Goal: Transaction & Acquisition: Purchase product/service

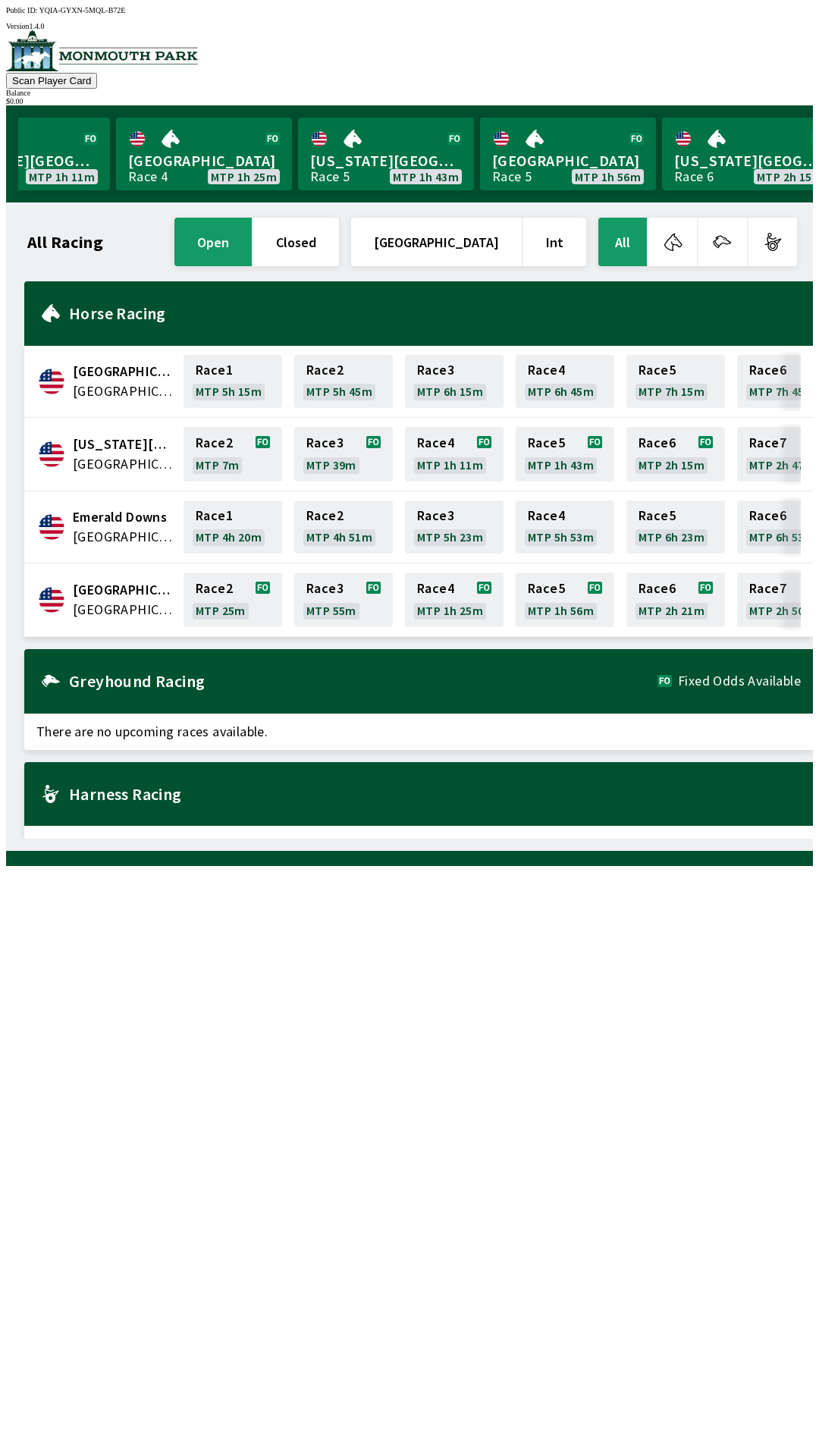
scroll to position [0, 819]
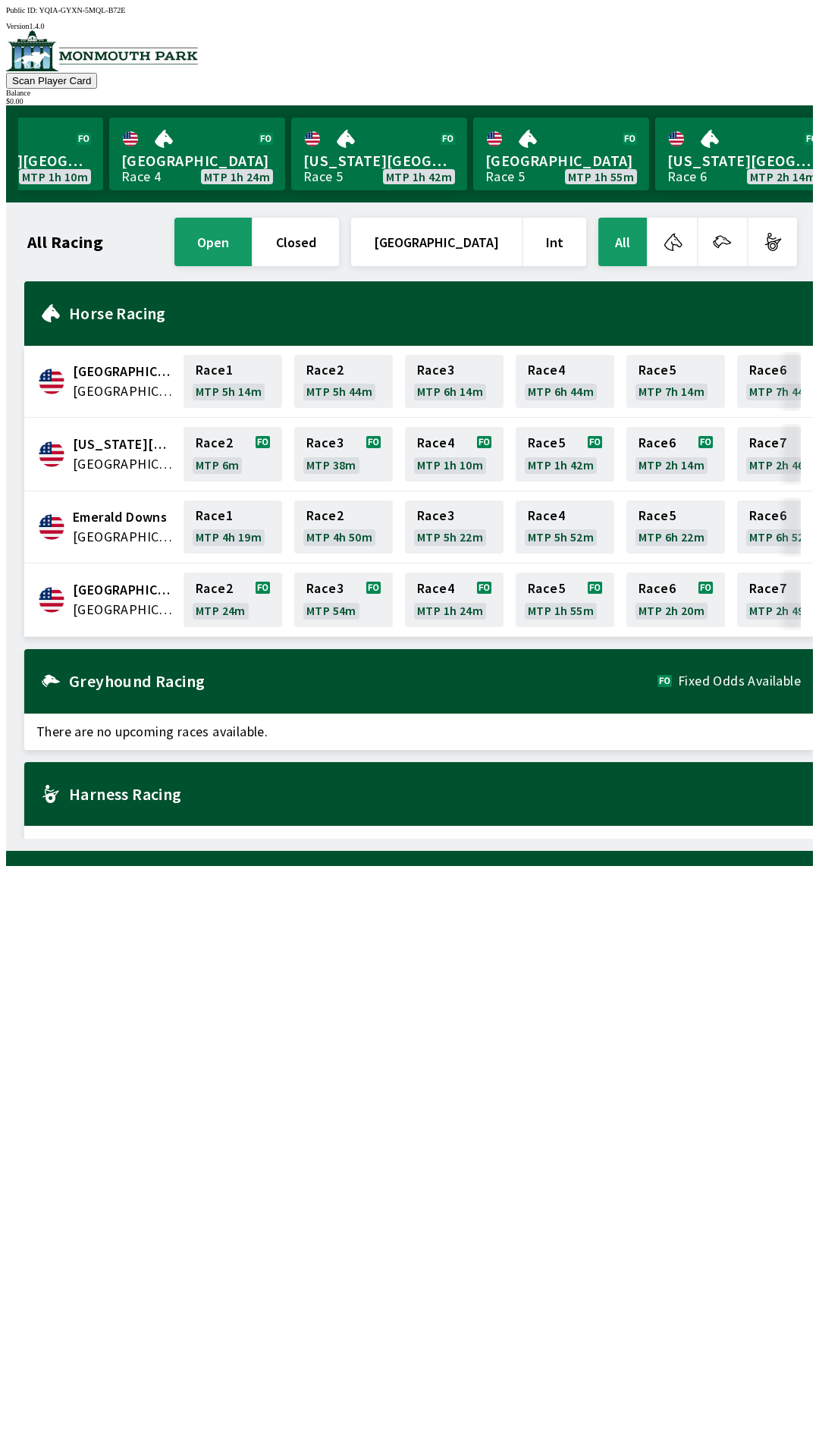
click at [252, 237] on button "open" at bounding box center [213, 242] width 77 height 49
click at [625, 241] on button "All" at bounding box center [622, 242] width 49 height 49
click at [140, 171] on link "Monmouth Park Race 4 MTP 1h 24m" at bounding box center [197, 154] width 176 height 73
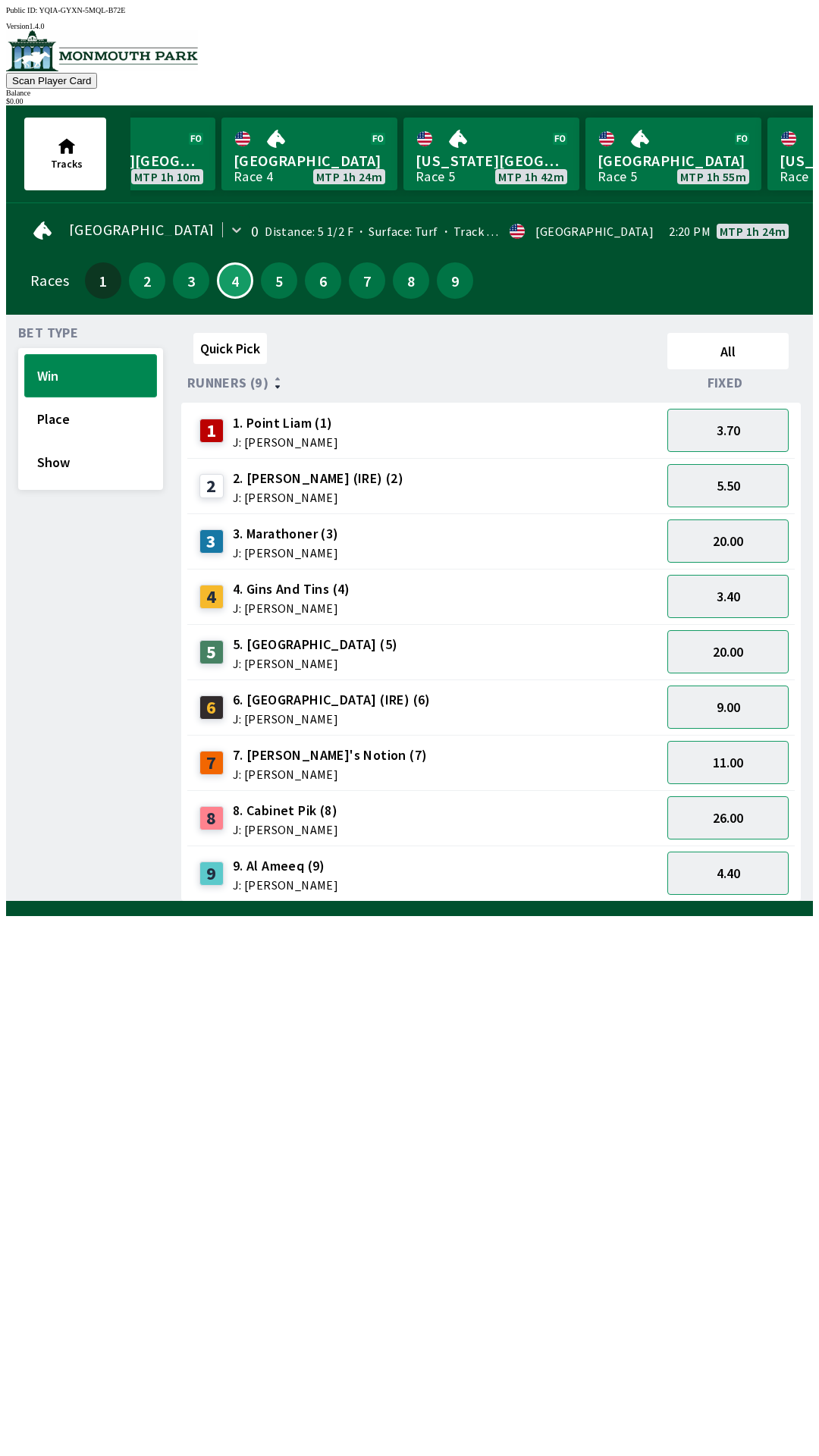
click at [75, 371] on button "Win" at bounding box center [90, 376] width 132 height 43
click at [56, 415] on button "Place" at bounding box center [90, 419] width 132 height 43
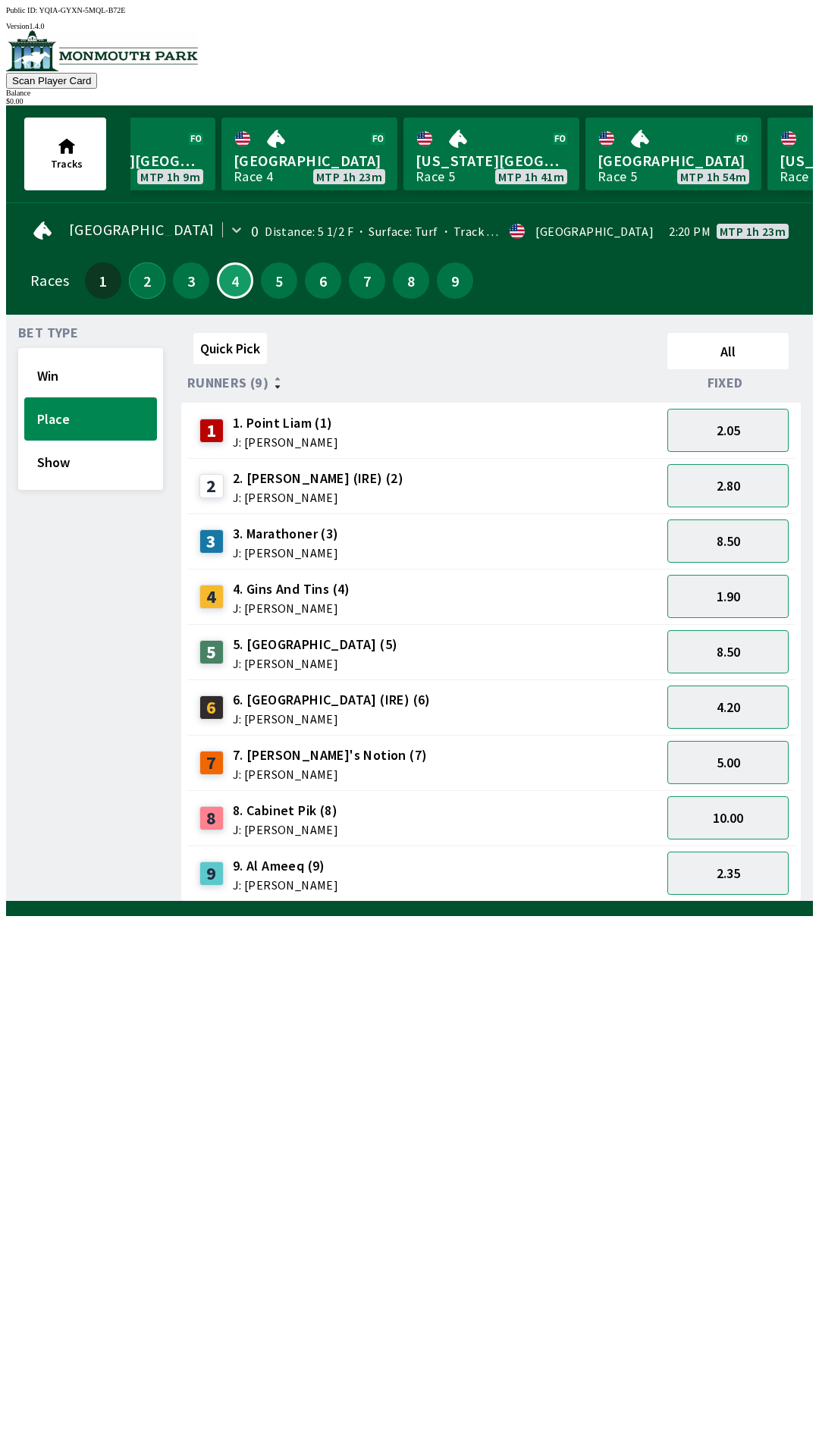
click at [149, 273] on button "2" at bounding box center [146, 280] width 36 height 36
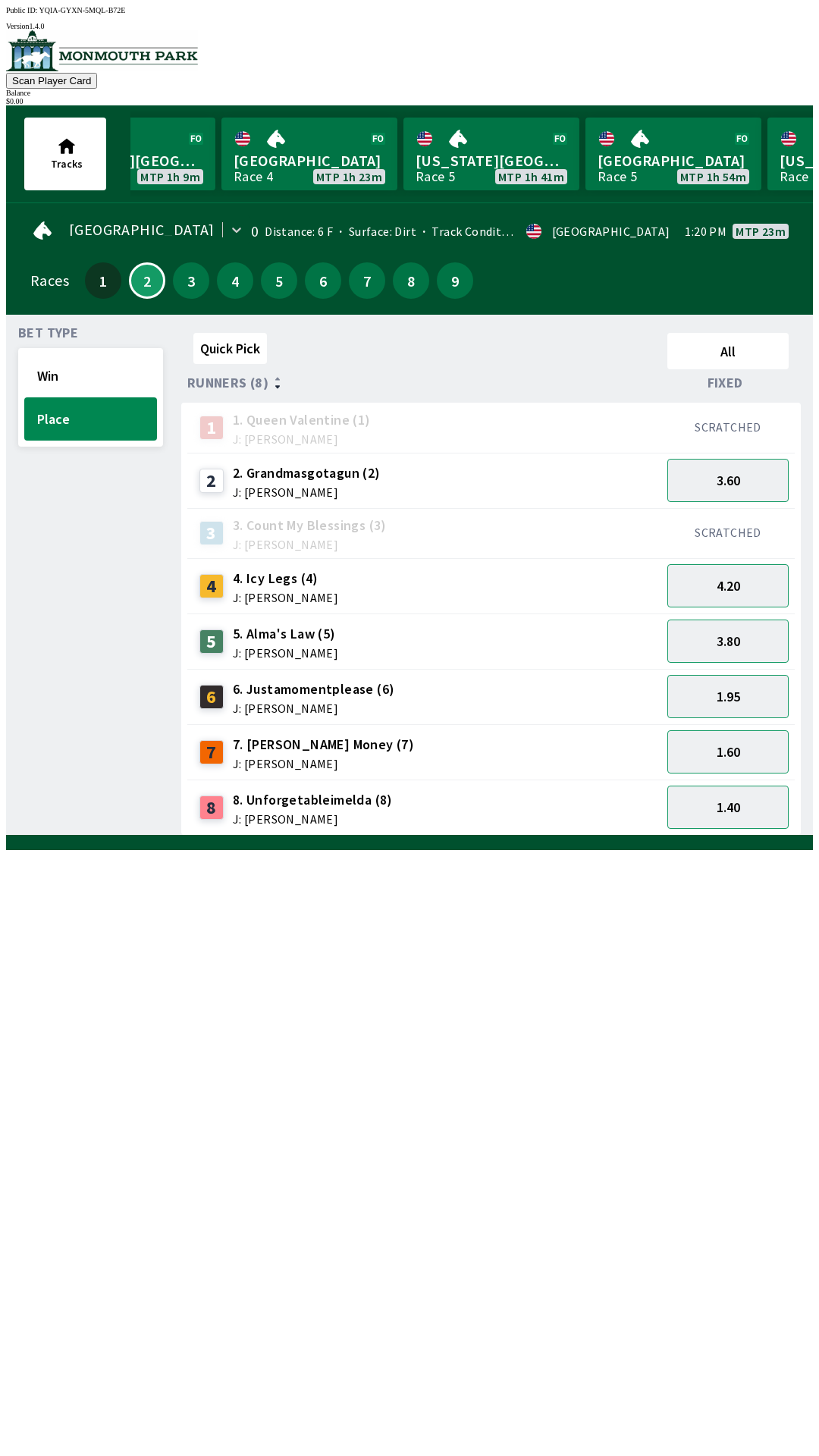
click at [297, 486] on span "J: [PERSON_NAME]" at bounding box center [307, 493] width 148 height 12
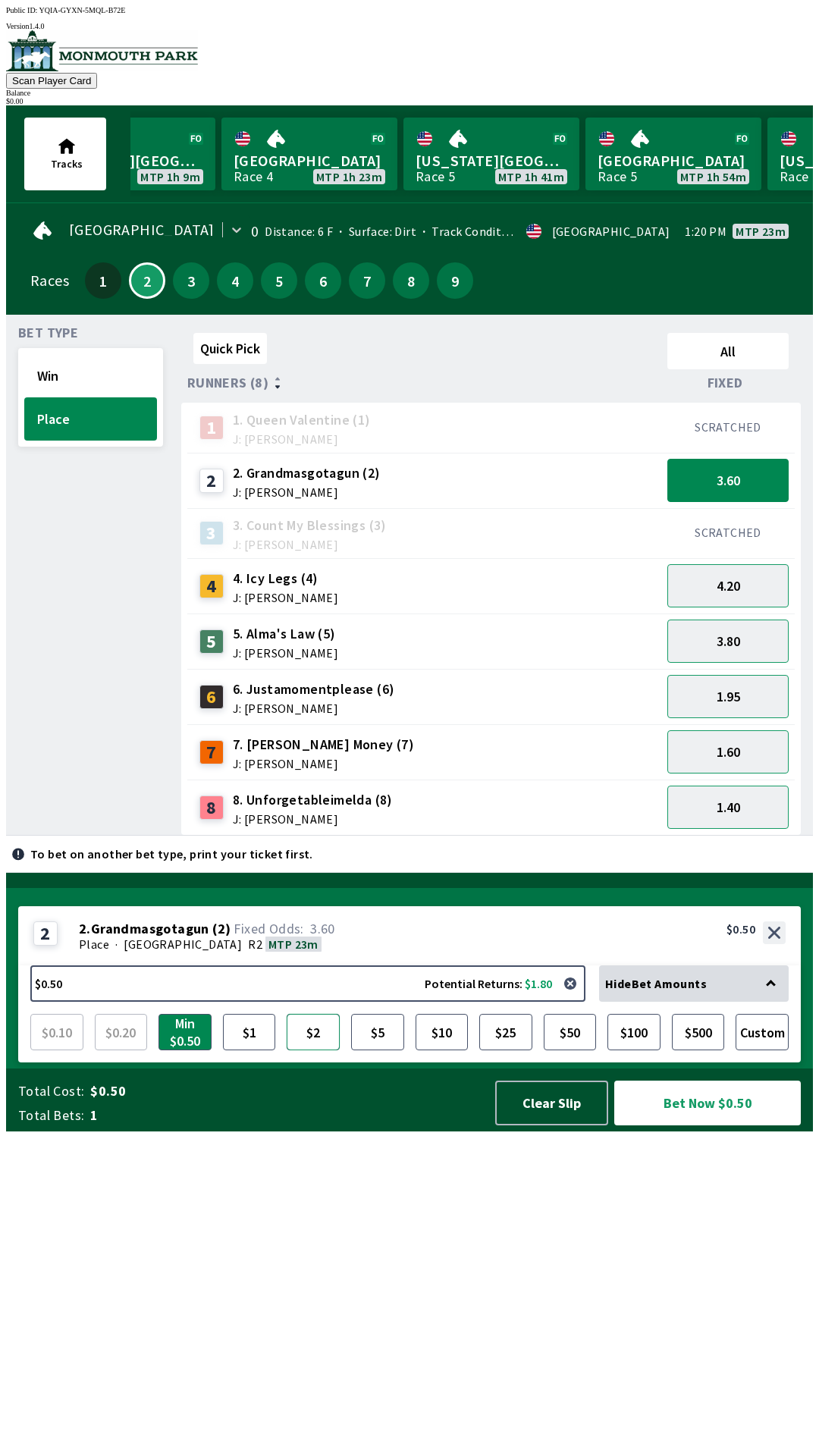
click at [308, 1050] on button "$2" at bounding box center [313, 1032] width 53 height 36
click at [240, 860] on p "To bet on another bet type, print your ticket first." at bounding box center [171, 854] width 283 height 12
click at [277, 489] on span "J: [PERSON_NAME]" at bounding box center [307, 493] width 148 height 12
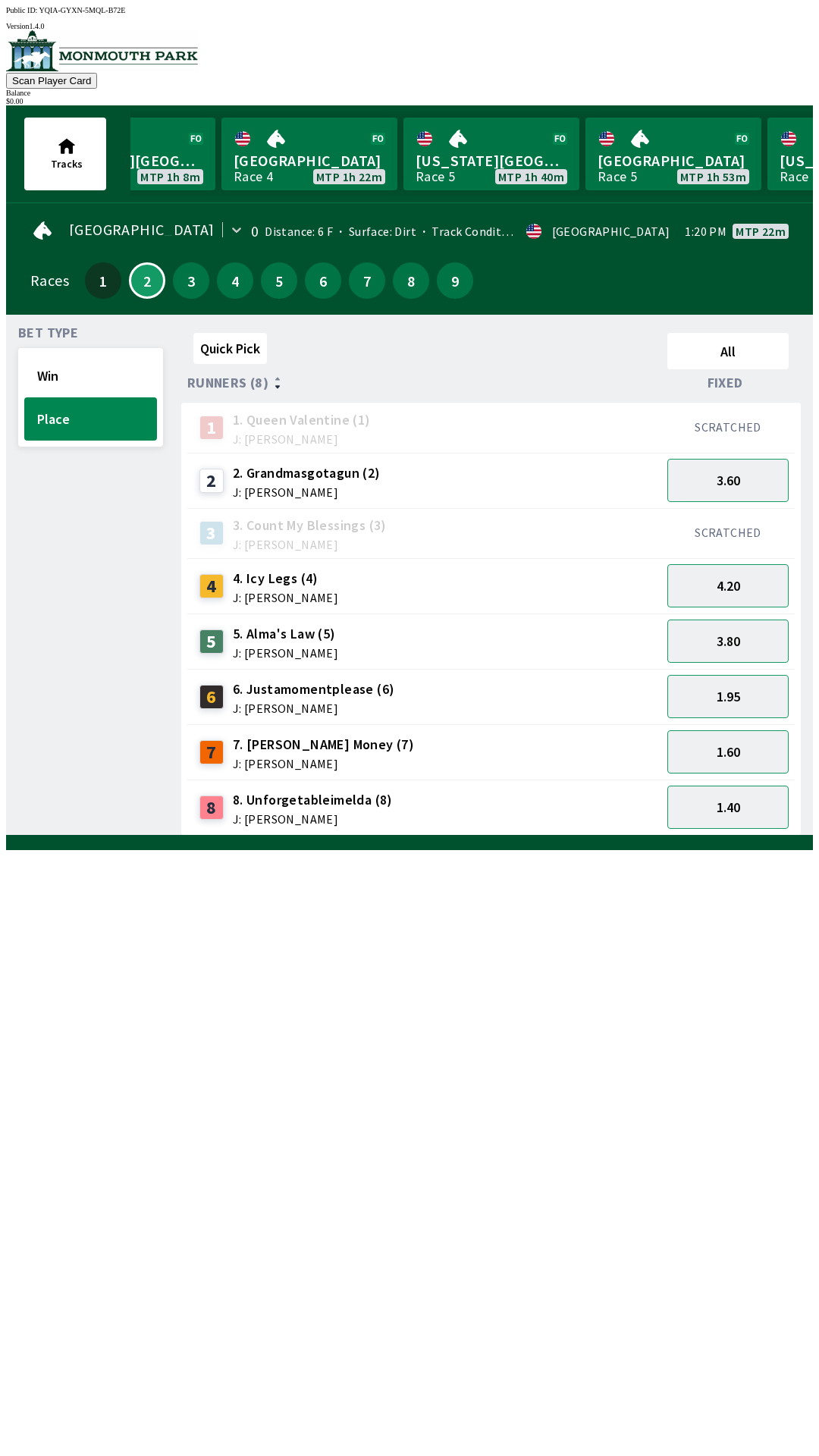
click at [279, 486] on span "J: [PERSON_NAME]" at bounding box center [307, 493] width 148 height 12
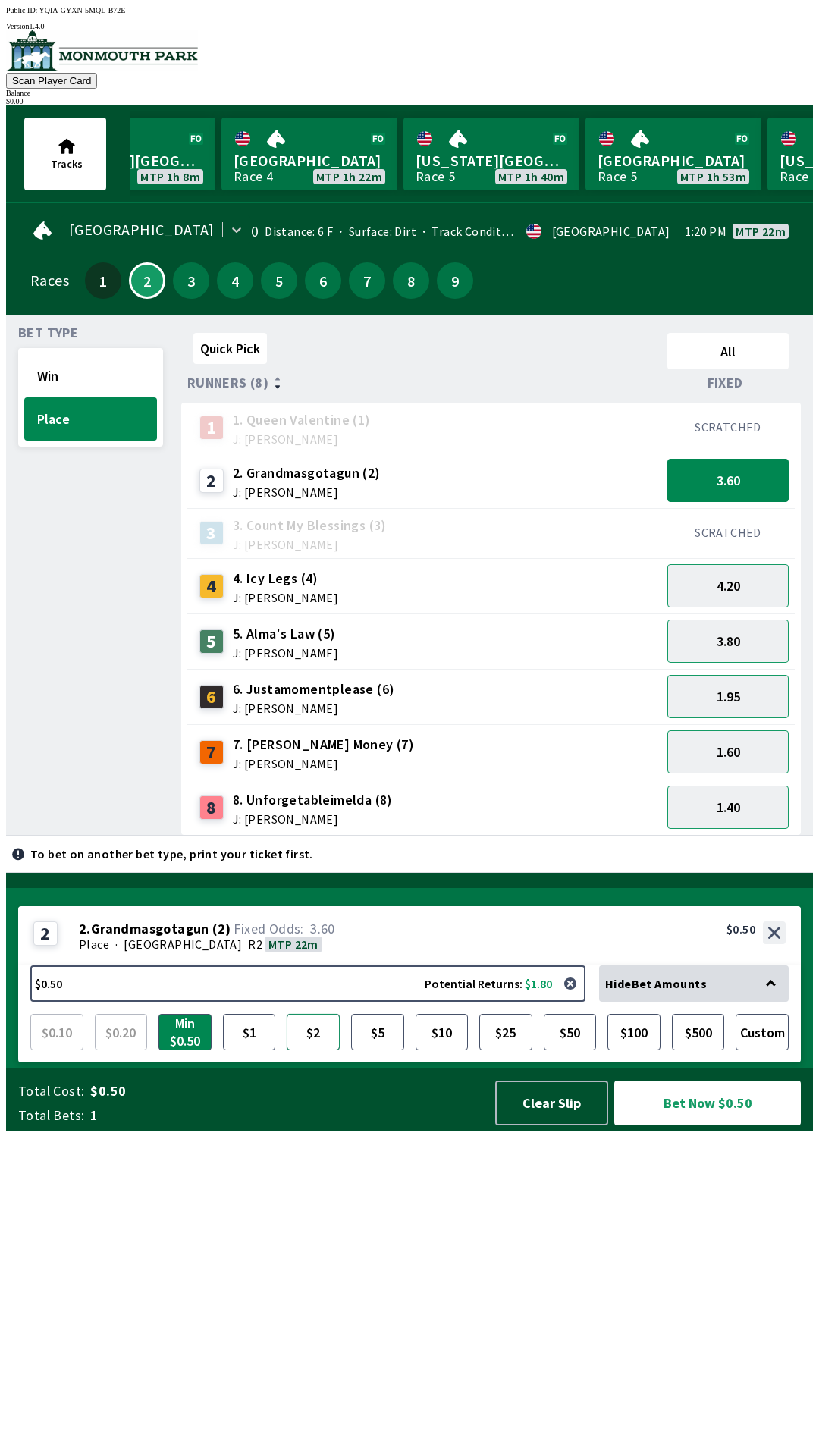
click at [316, 1050] on button "$2" at bounding box center [313, 1032] width 53 height 36
click at [717, 1125] on button "Bet Now $2.00" at bounding box center [707, 1103] width 187 height 45
click at [50, 384] on button "Win" at bounding box center [90, 376] width 132 height 43
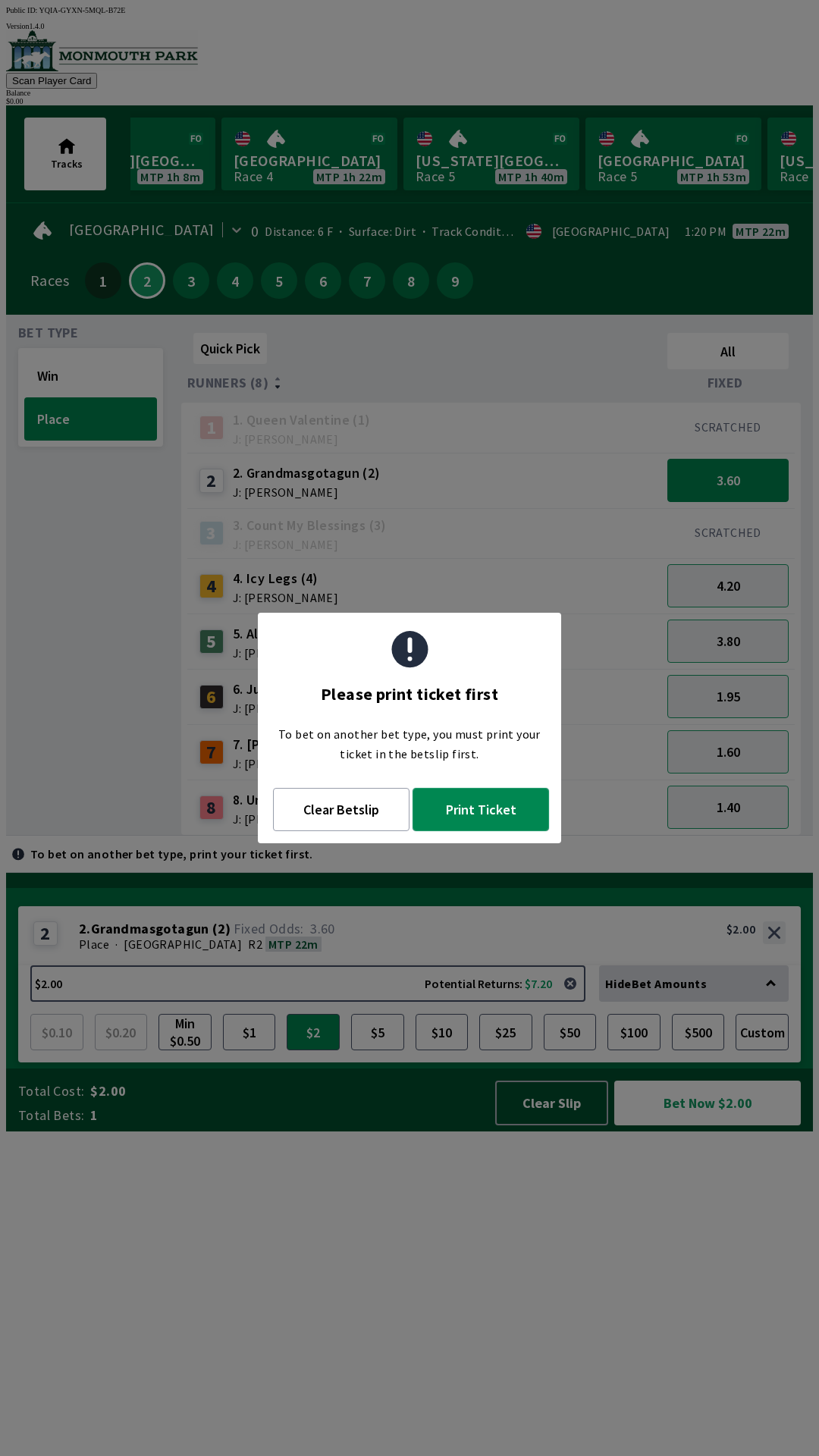
click at [487, 819] on button "Print Ticket" at bounding box center [481, 809] width 136 height 43
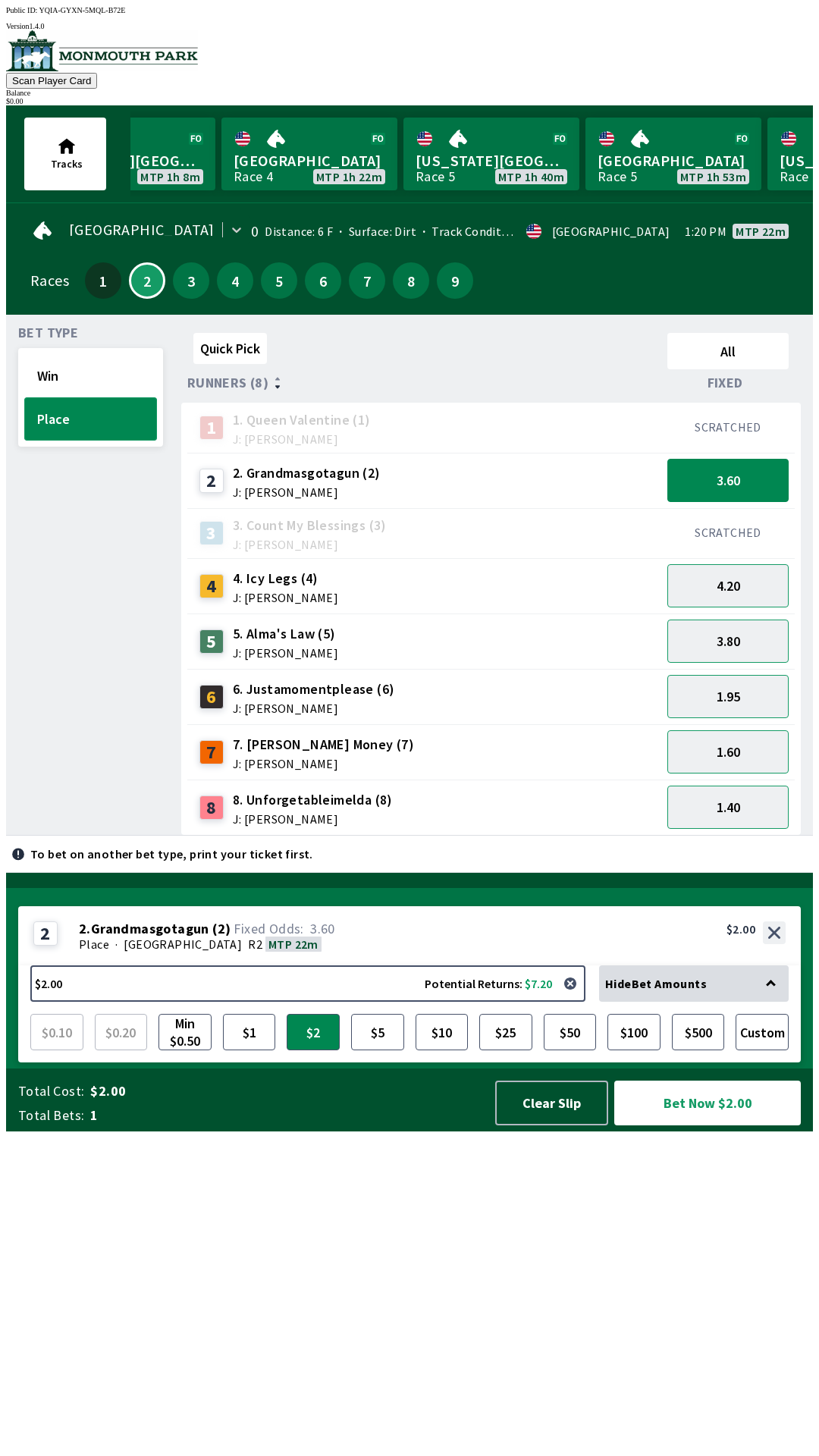
click at [86, 407] on button "Place" at bounding box center [90, 419] width 132 height 43
click at [548, 1125] on button "Clear Slip" at bounding box center [551, 1103] width 113 height 45
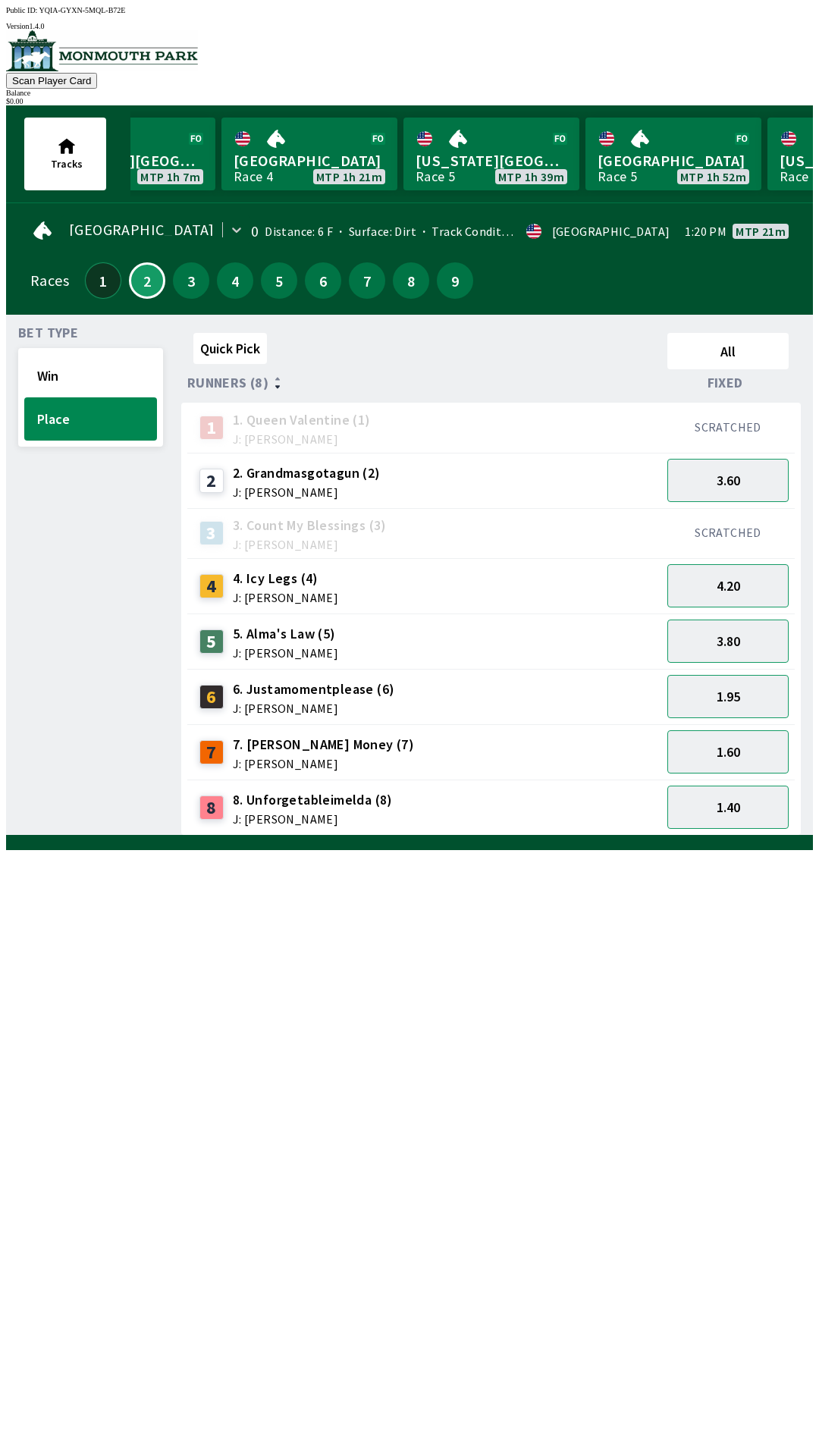
click at [99, 277] on button "1" at bounding box center [103, 280] width 36 height 36
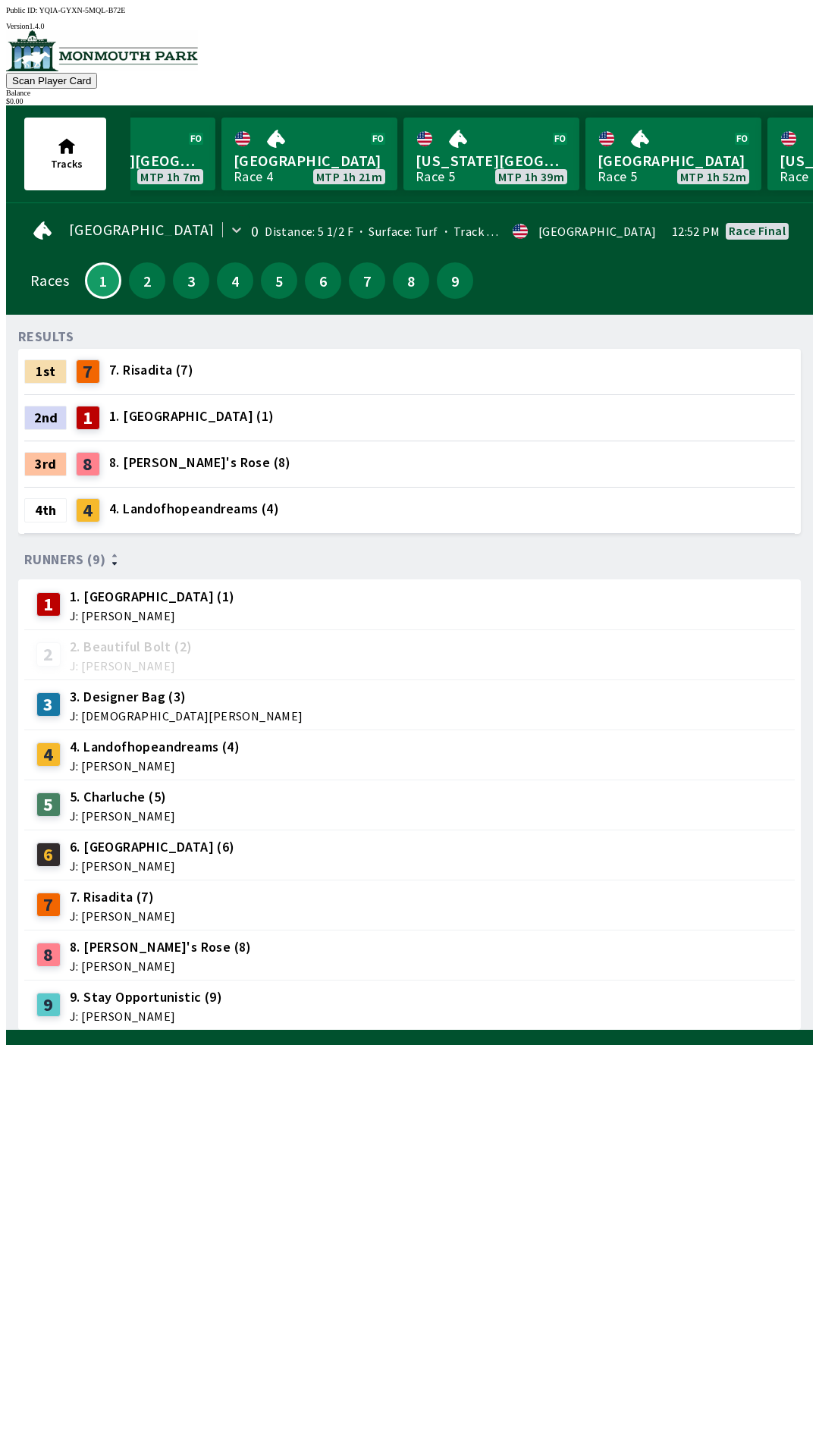
click at [97, 73] on button "Scan Player Card" at bounding box center [52, 81] width 91 height 16
click at [765, 97] on div "$ 0.00" at bounding box center [410, 101] width 807 height 9
click at [749, 97] on div "$ 0.00" at bounding box center [410, 101] width 807 height 9
click at [39, 36] on div at bounding box center [410, 51] width 807 height 43
click at [64, 141] on link "[US_STATE] Park Race 4 MTP 1h 7m" at bounding box center [127, 154] width 176 height 73
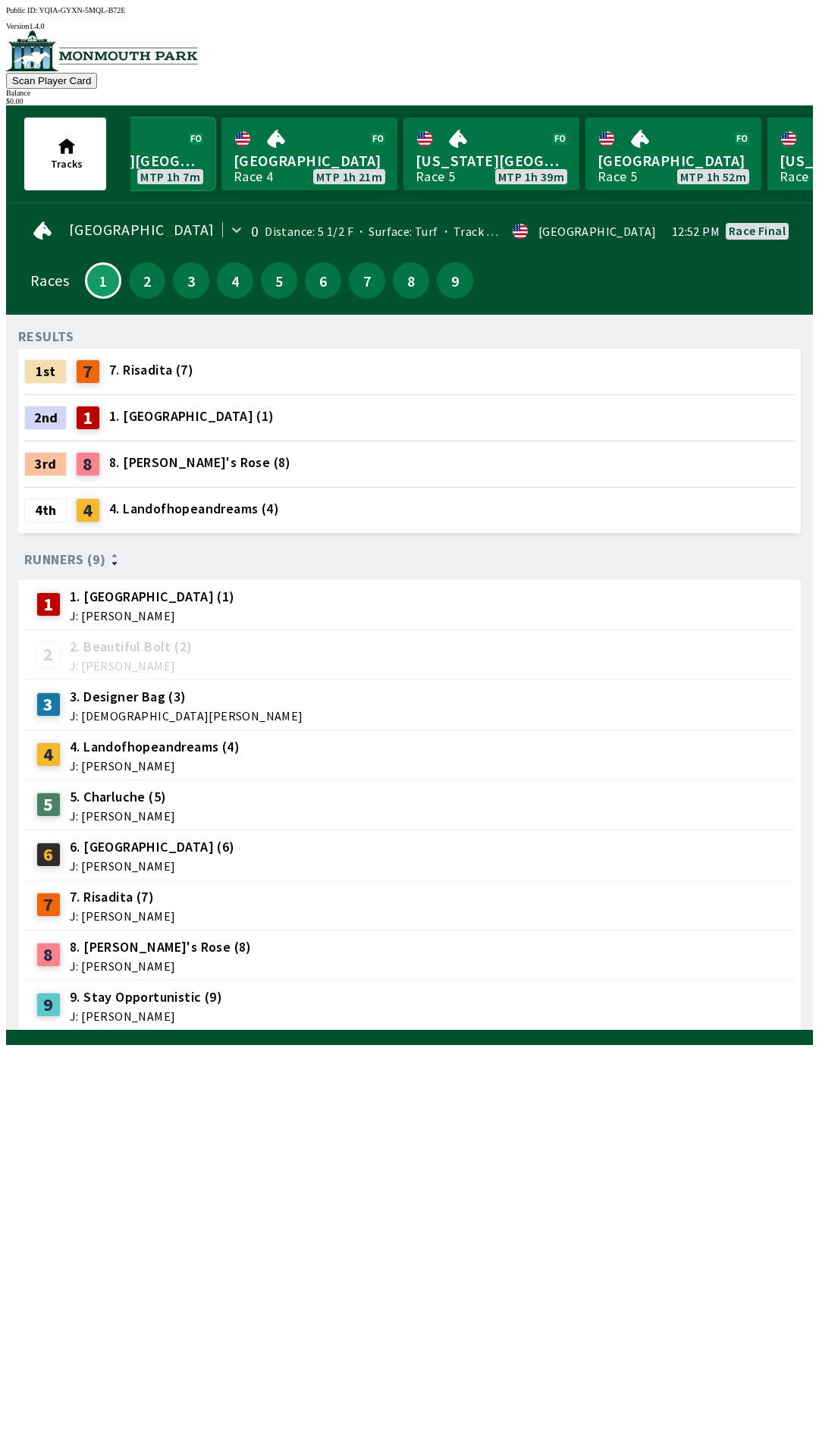
click at [166, 165] on link "[US_STATE] Park Race 4 MTP 1h 7m" at bounding box center [127, 154] width 176 height 73
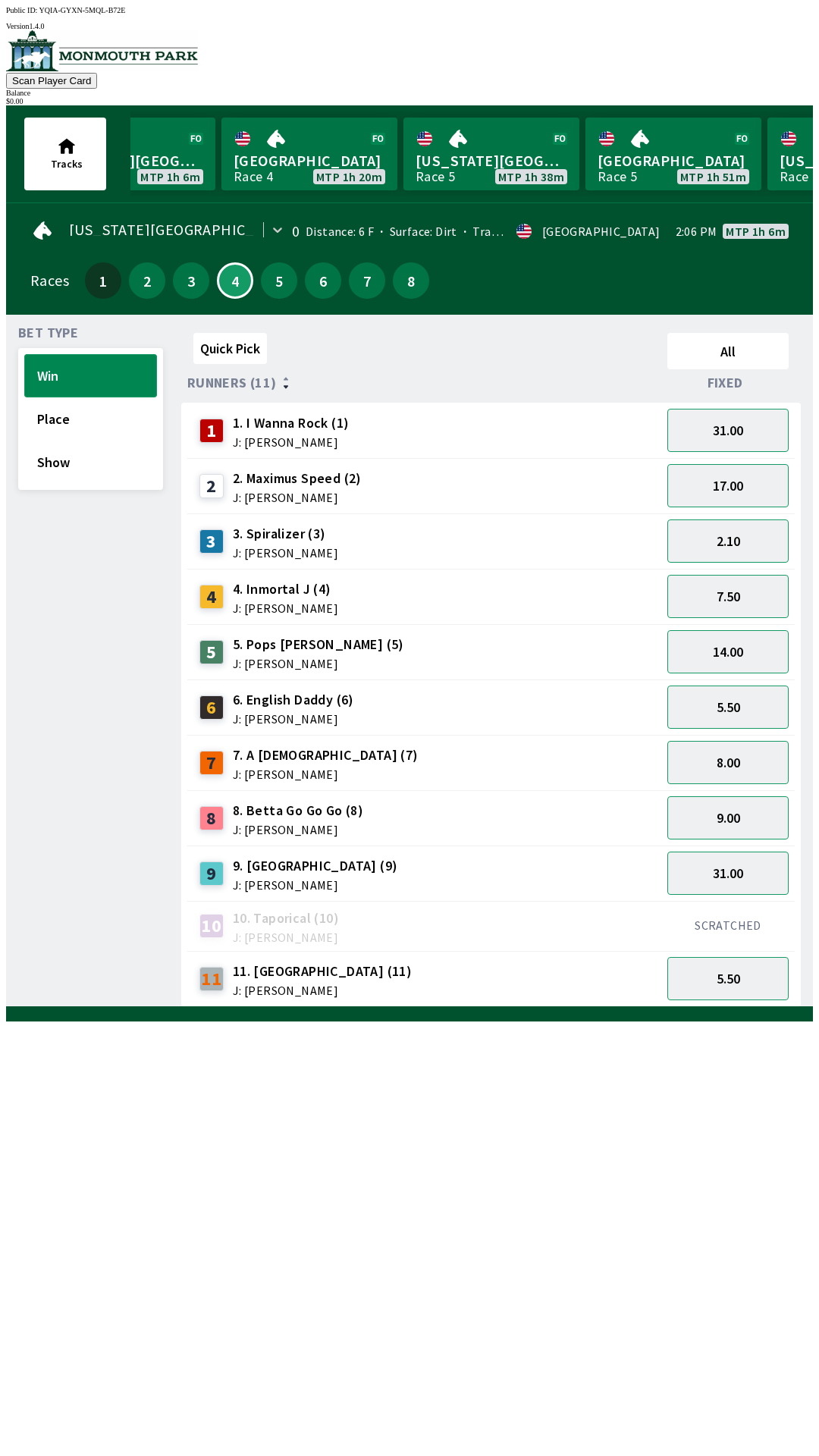
click at [88, 379] on button "Win" at bounding box center [90, 376] width 132 height 43
click at [289, 436] on span "J: [PERSON_NAME]" at bounding box center [291, 442] width 117 height 12
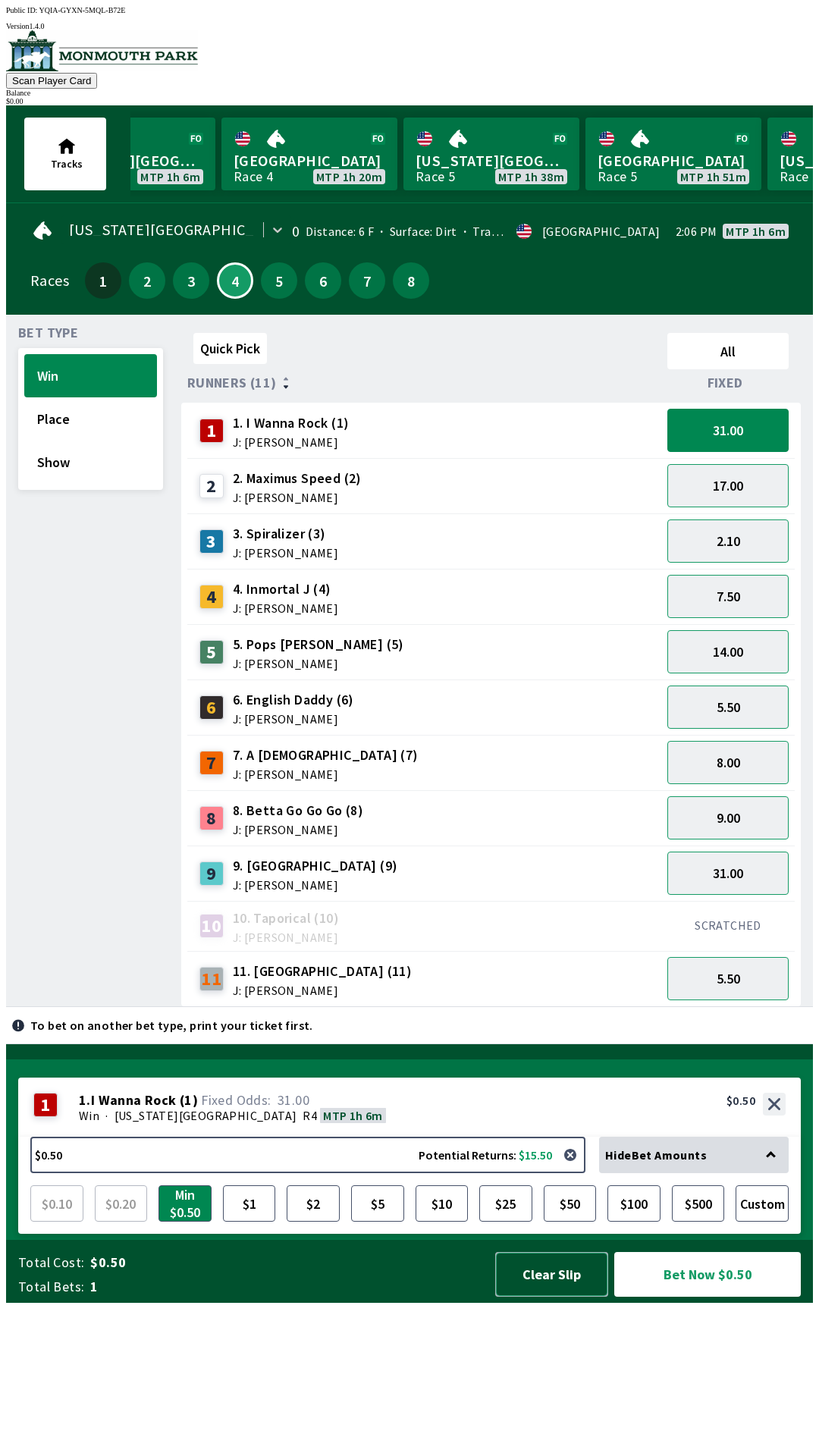
click at [566, 1296] on button "Clear Slip" at bounding box center [551, 1275] width 113 height 45
